Goal: Information Seeking & Learning: Learn about a topic

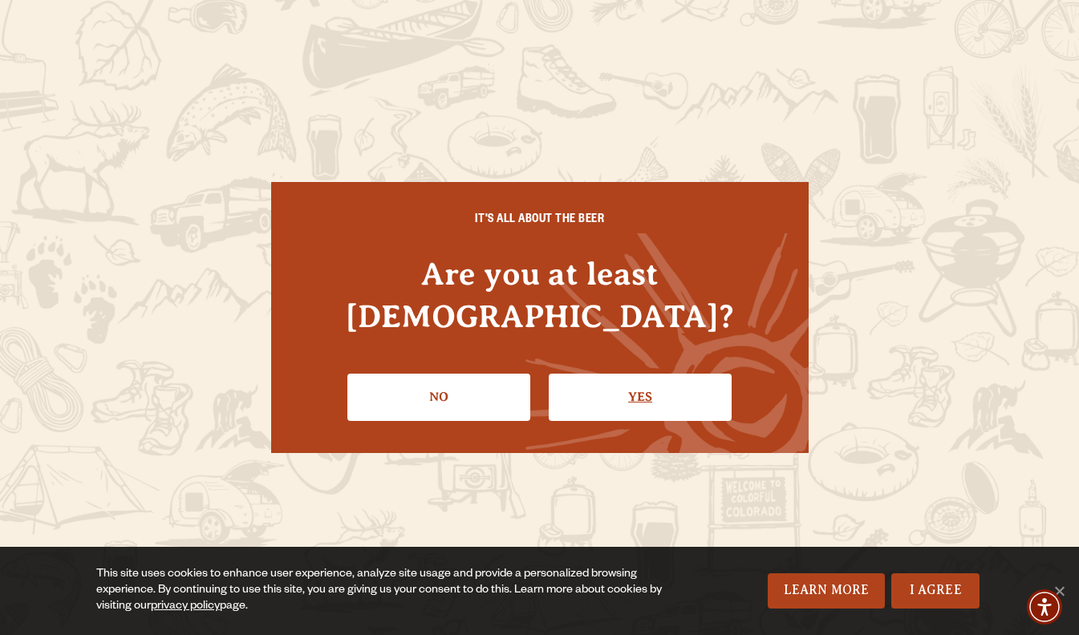
click at [622, 375] on link "Yes" at bounding box center [640, 397] width 183 height 47
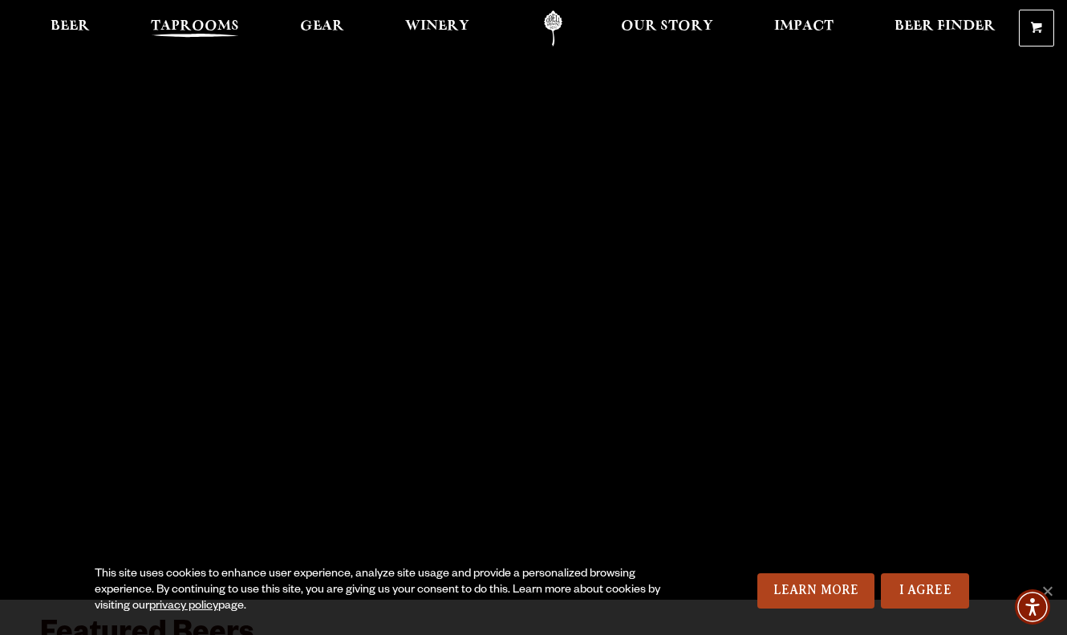
click at [181, 31] on span "Taprooms" at bounding box center [195, 26] width 88 height 13
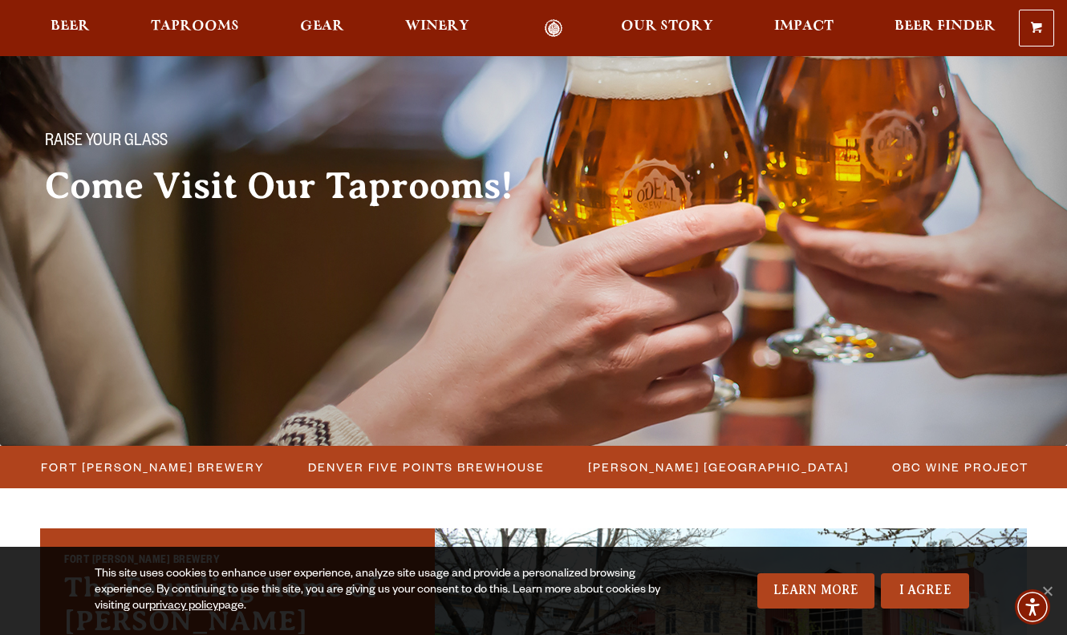
scroll to position [96, 0]
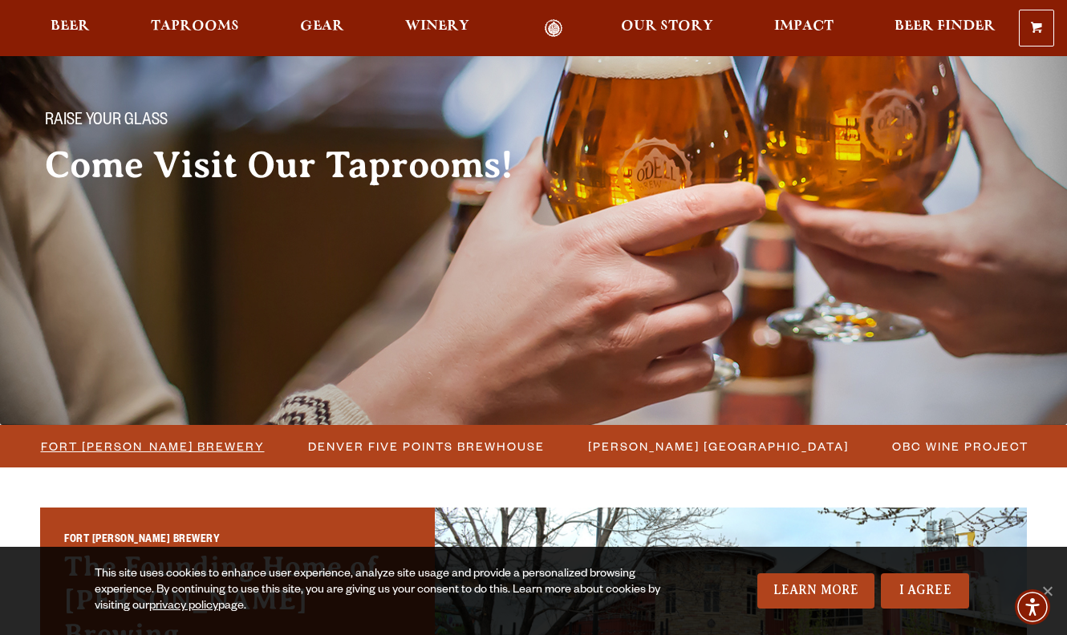
click at [117, 450] on span "Fort [PERSON_NAME] Brewery" at bounding box center [153, 446] width 224 height 23
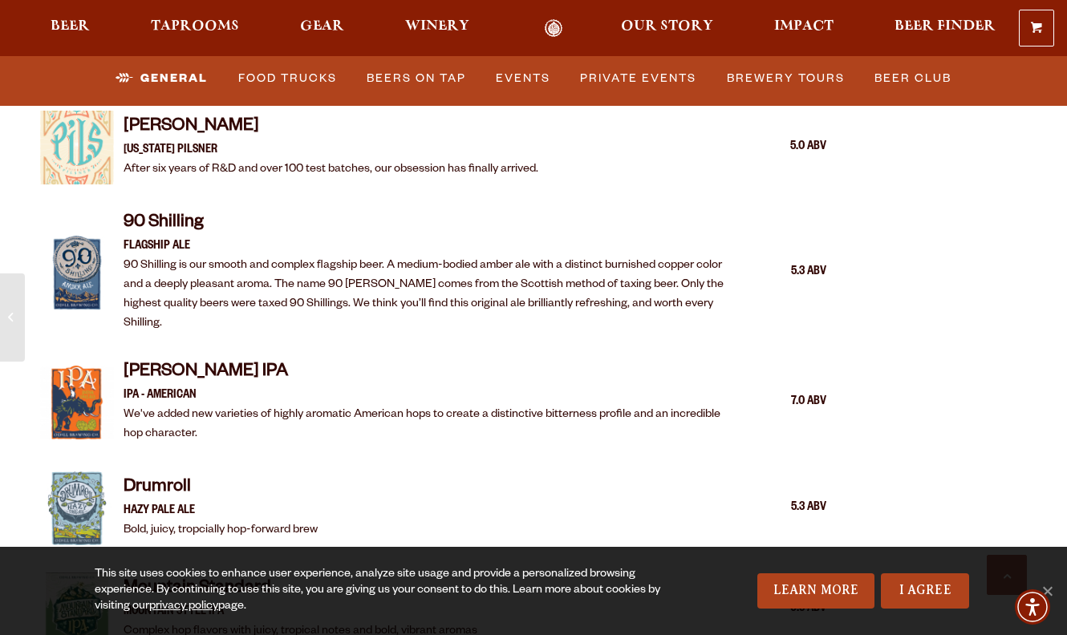
scroll to position [1797, 0]
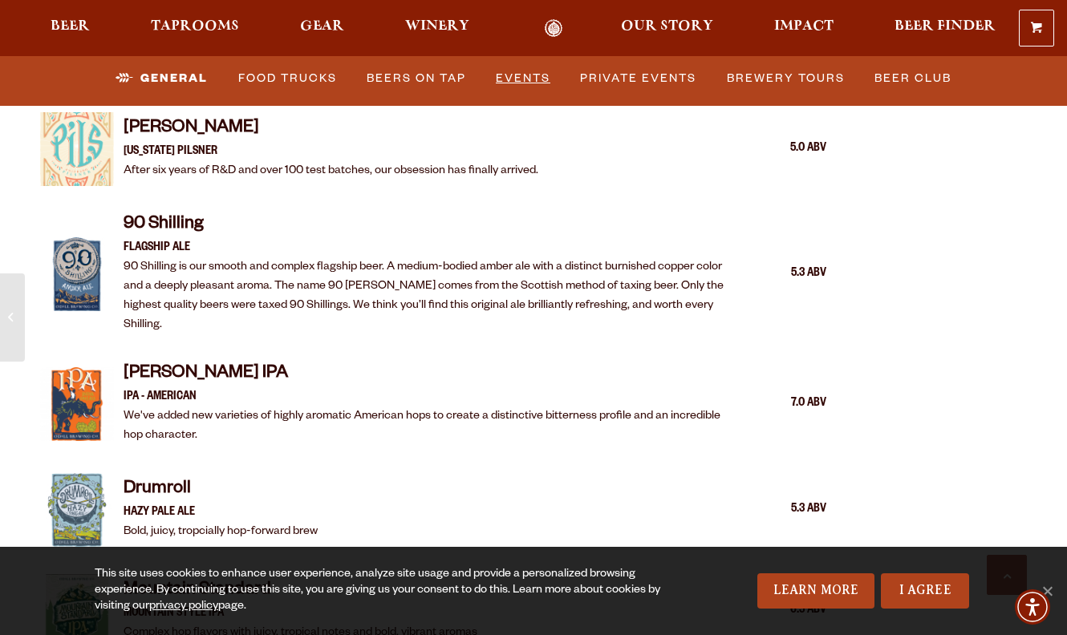
click at [521, 78] on link "Events" at bounding box center [522, 78] width 67 height 37
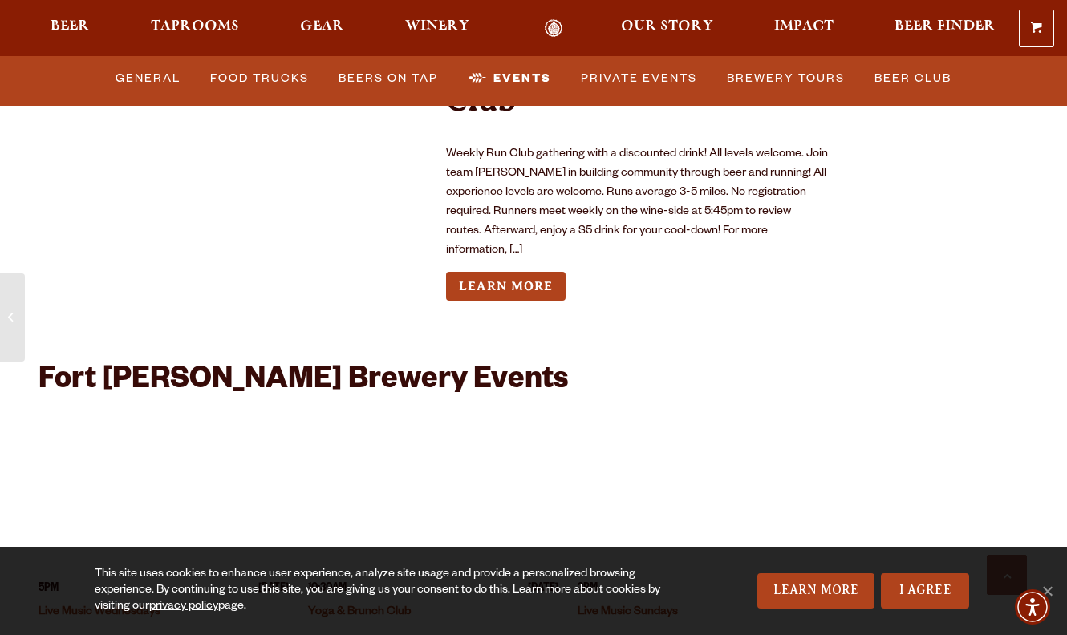
scroll to position [6053, 0]
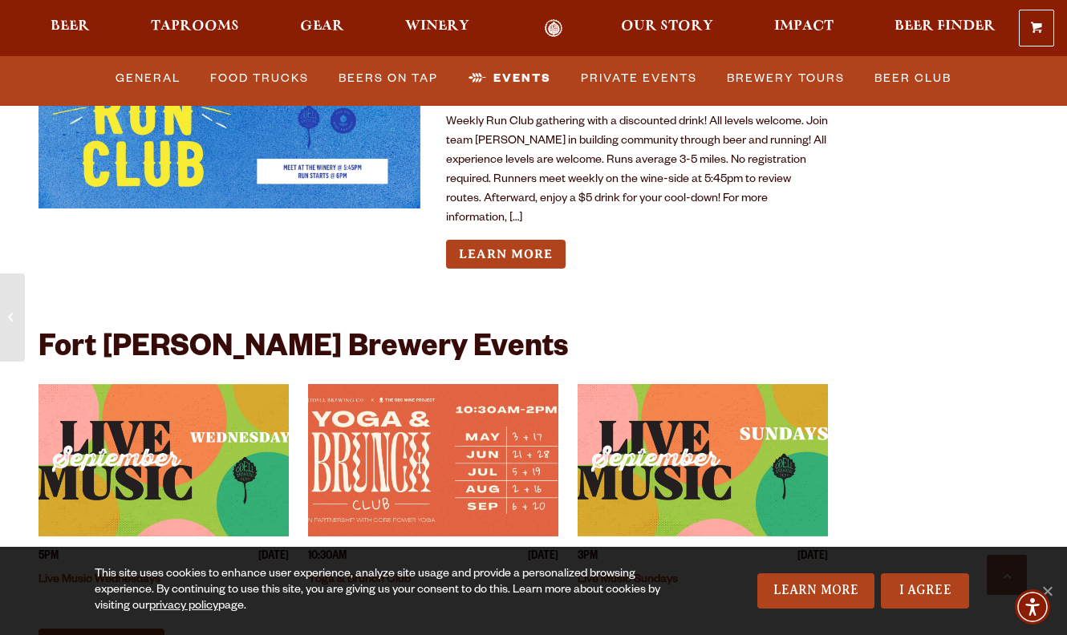
click at [174, 384] on img "View event details" at bounding box center [163, 460] width 250 height 152
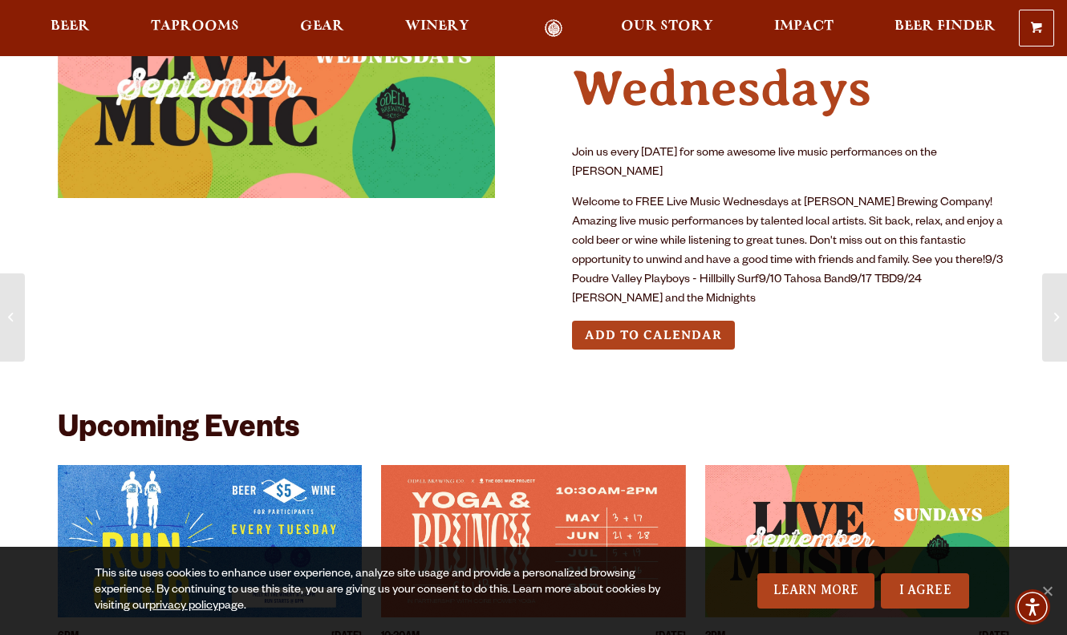
scroll to position [96, 0]
